Goal: Information Seeking & Learning: Learn about a topic

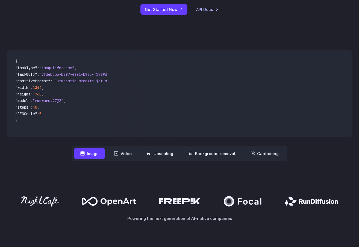
scroll to position [126, 0]
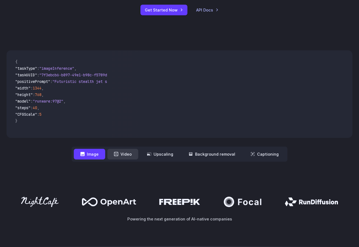
click at [130, 153] on button "Video" at bounding box center [122, 154] width 31 height 11
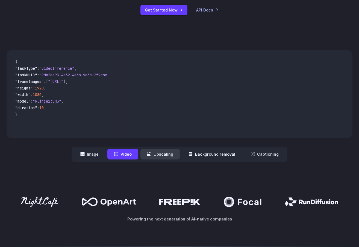
click at [159, 153] on button "Upscaling" at bounding box center [159, 154] width 39 height 11
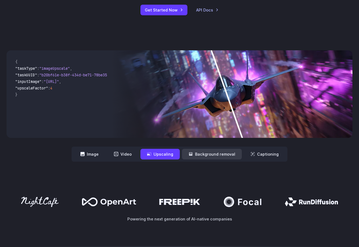
click at [204, 155] on button "Background removal" at bounding box center [212, 154] width 60 height 11
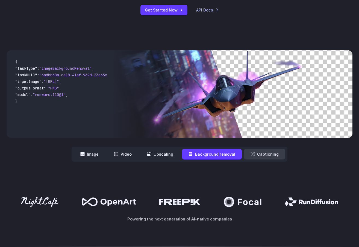
click at [260, 155] on button "Captioning" at bounding box center [264, 154] width 41 height 11
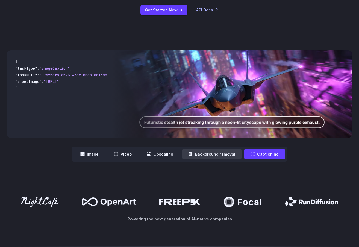
click at [211, 154] on button "Background removal" at bounding box center [212, 154] width 60 height 11
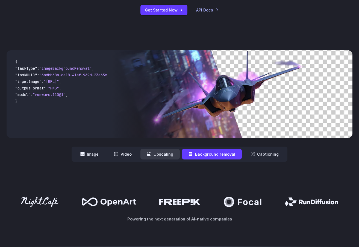
click at [157, 153] on button "Upscaling" at bounding box center [159, 154] width 39 height 11
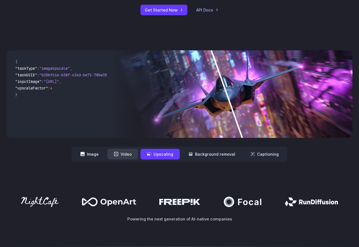
click at [123, 152] on button "Video" at bounding box center [122, 154] width 31 height 11
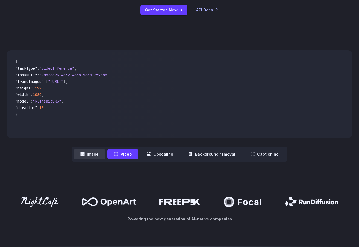
click at [91, 155] on button "Image" at bounding box center [89, 154] width 31 height 11
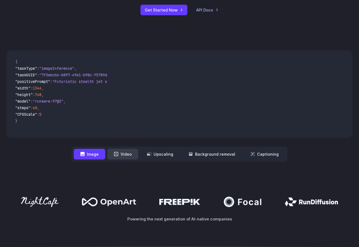
click at [130, 156] on button "Video" at bounding box center [122, 154] width 31 height 11
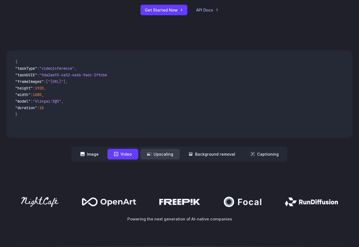
click at [160, 155] on button "Upscaling" at bounding box center [159, 154] width 39 height 11
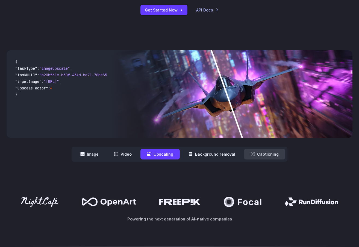
click at [258, 150] on button "Captioning" at bounding box center [264, 154] width 41 height 11
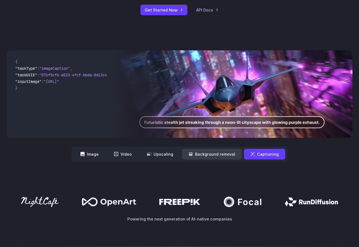
click at [225, 154] on button "Background removal" at bounding box center [212, 154] width 60 height 11
